Goal: Find specific page/section

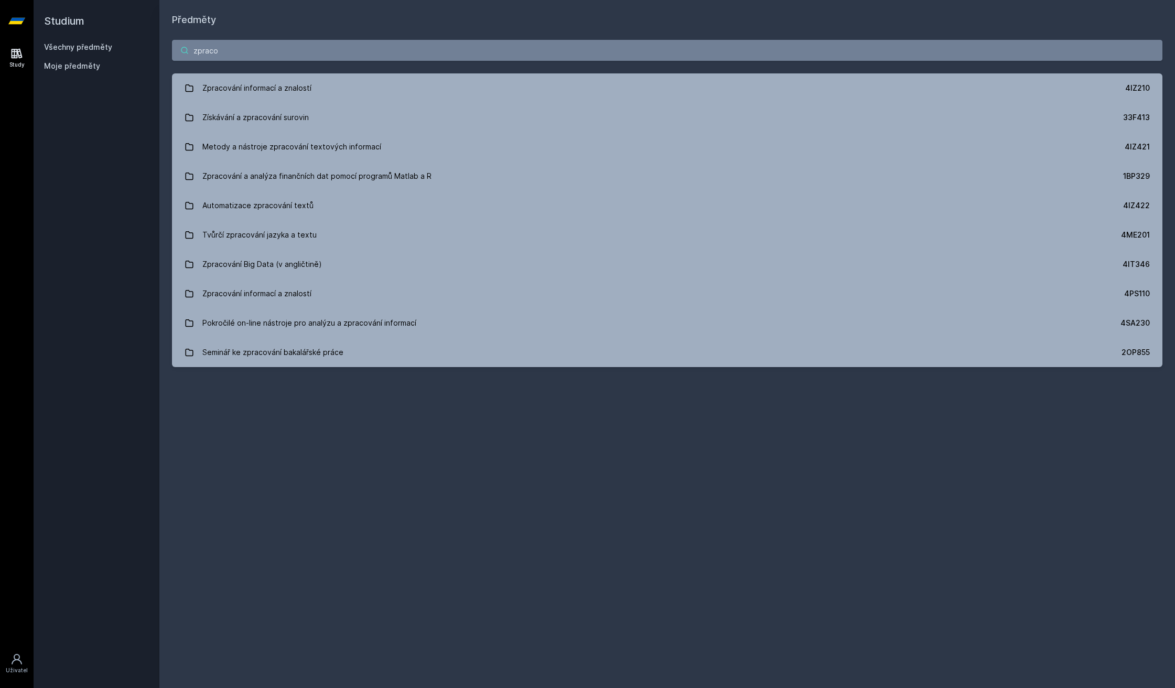
click at [284, 45] on input "zpraco" at bounding box center [667, 50] width 990 height 21
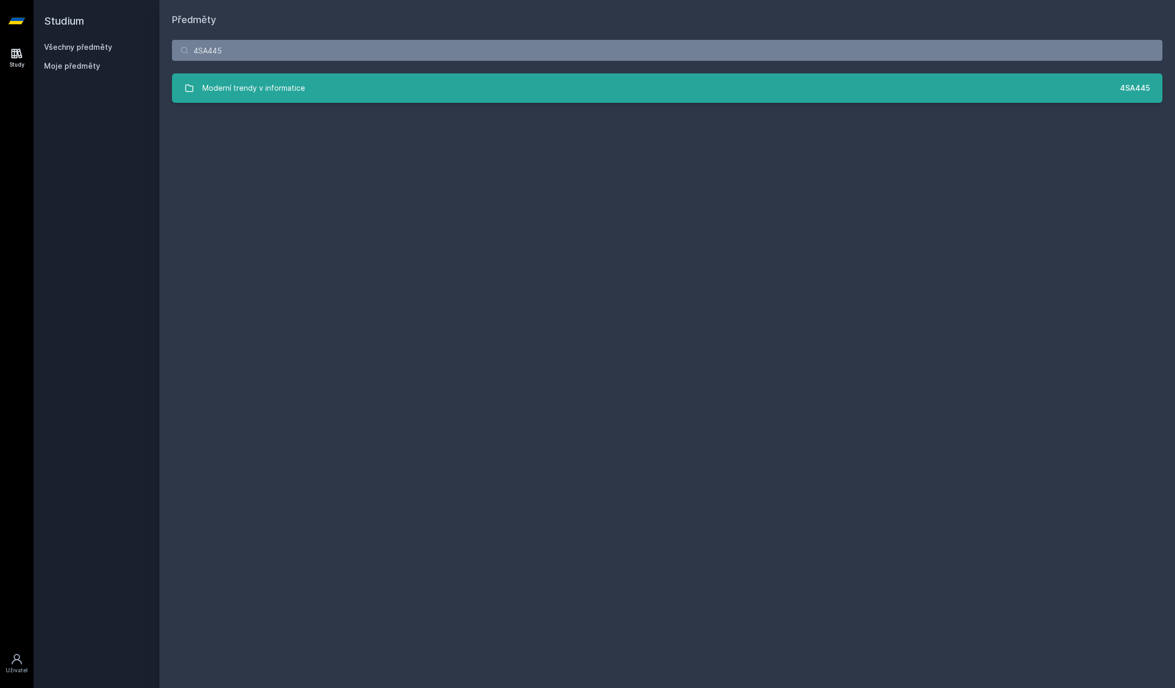
type input "4SA445"
click at [287, 73] on link "Moderní trendy v informatice 4SA445" at bounding box center [667, 87] width 990 height 29
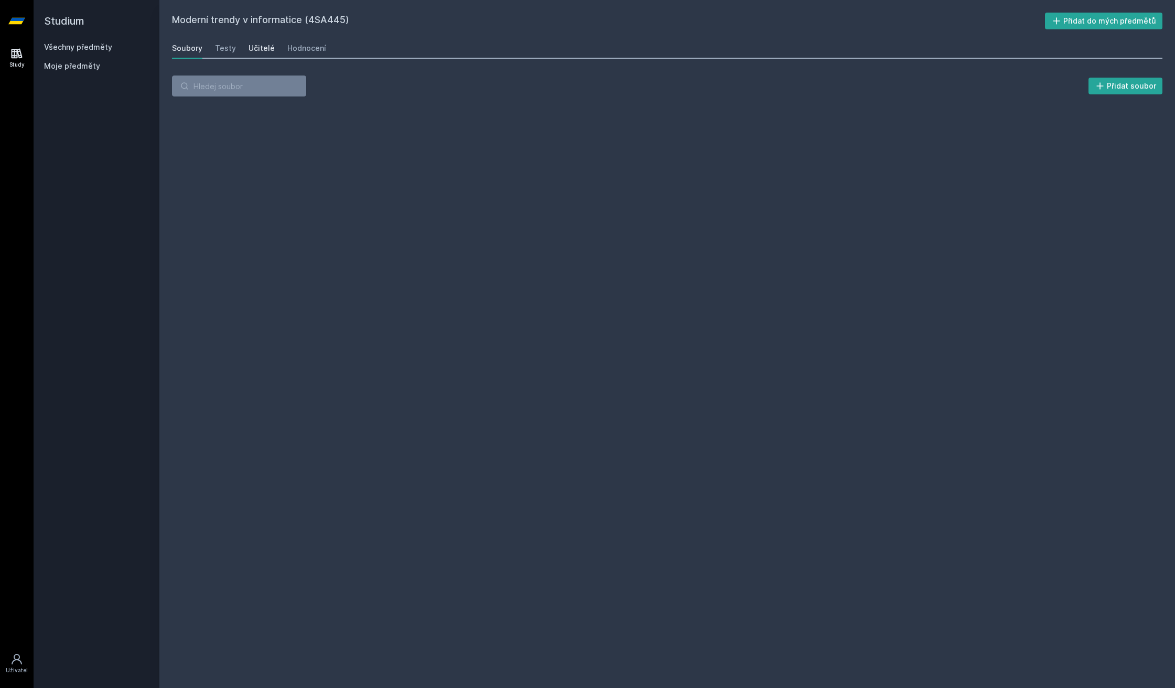
click at [254, 53] on div "Učitelé" at bounding box center [262, 48] width 26 height 10
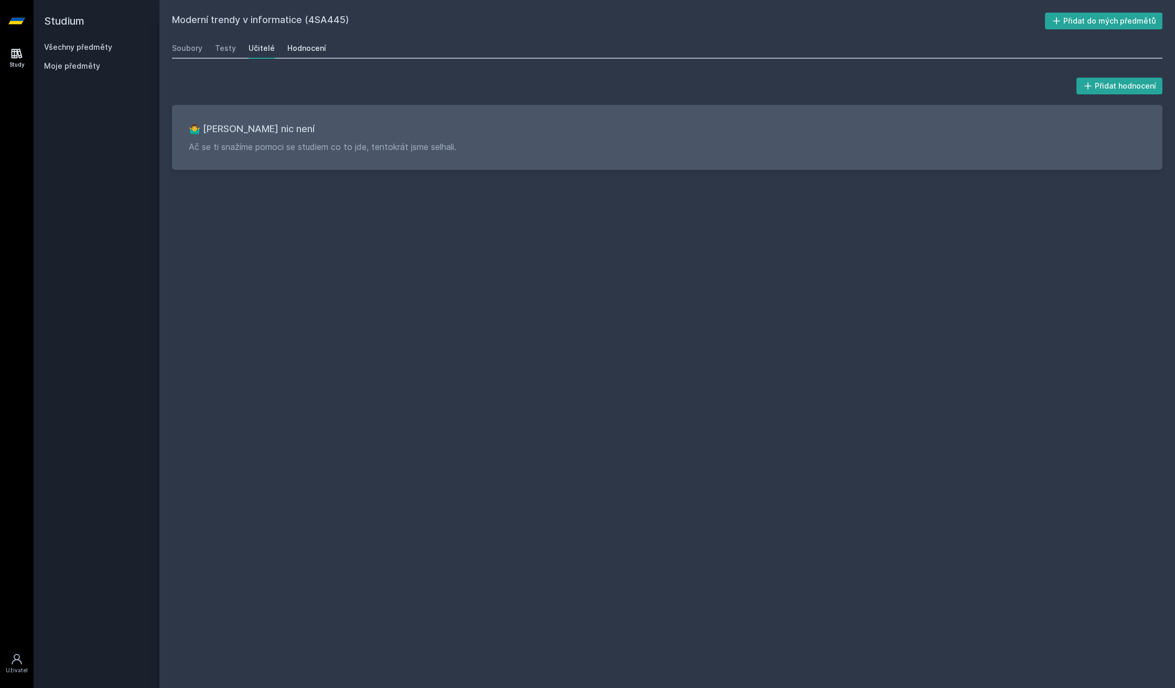
click at [314, 46] on div "Hodnocení" at bounding box center [306, 48] width 39 height 10
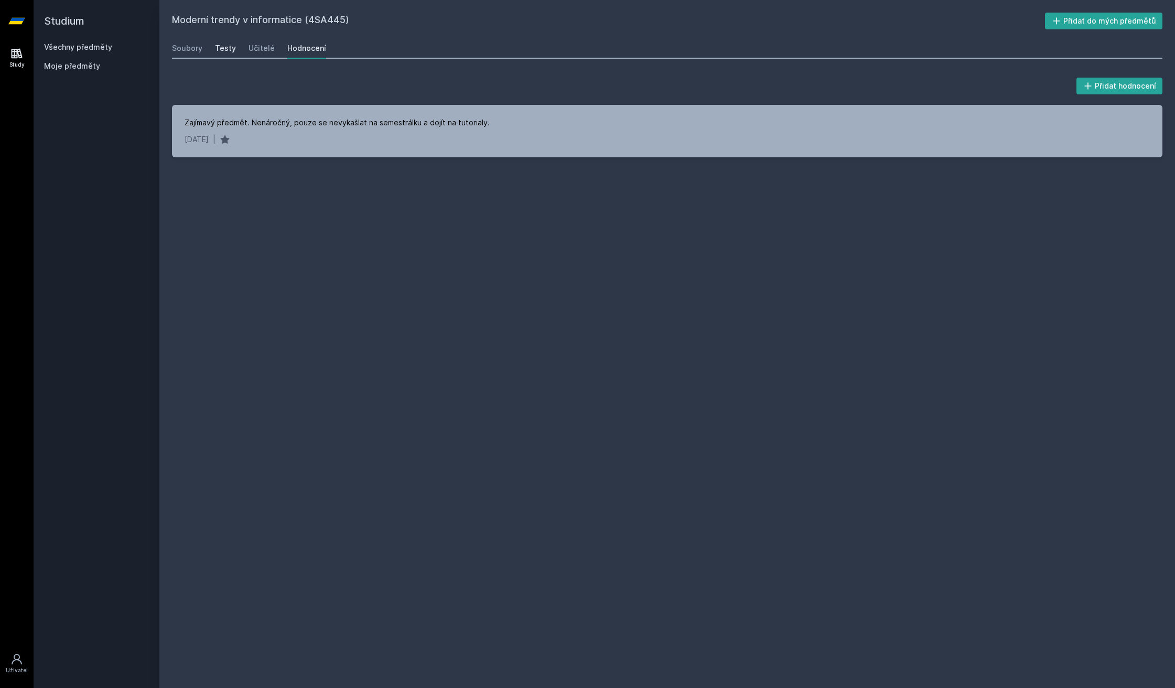
click at [230, 51] on div "Testy" at bounding box center [225, 48] width 21 height 10
